Goal: Task Accomplishment & Management: Manage account settings

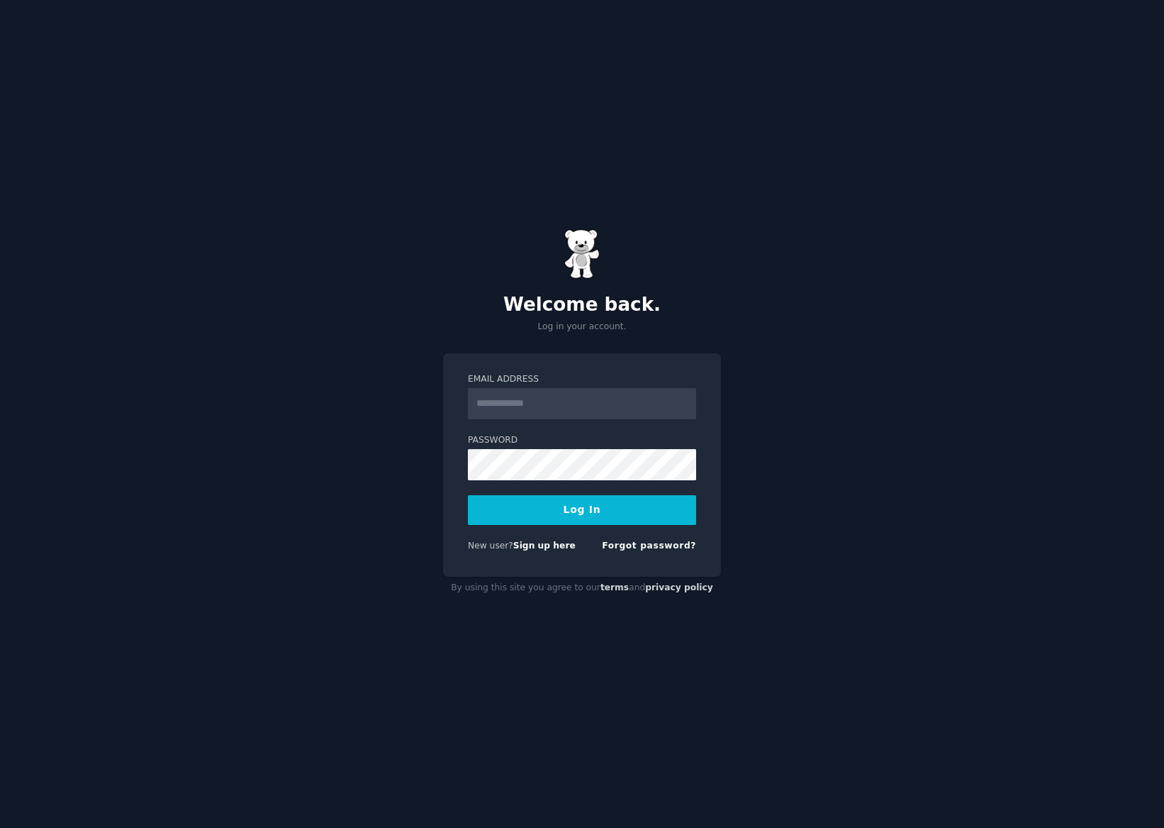
click at [573, 403] on input "Email Address" at bounding box center [582, 403] width 228 height 31
type input "**********"
click at [547, 502] on button "Log In" at bounding box center [582, 510] width 228 height 30
